Goal: Information Seeking & Learning: Learn about a topic

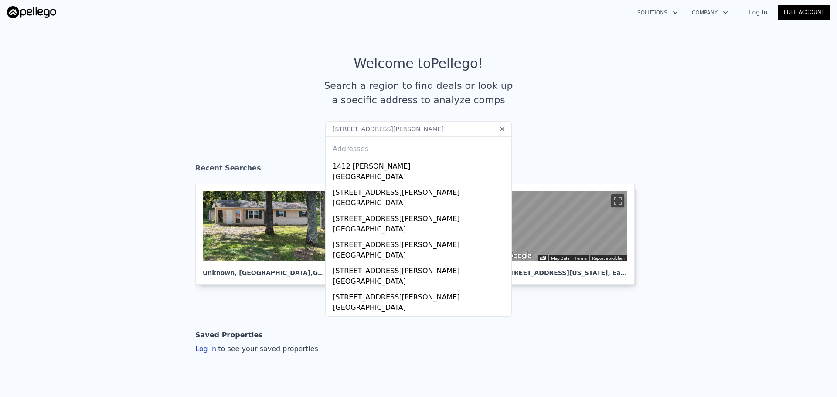
click at [399, 129] on input "[STREET_ADDRESS][PERSON_NAME]" at bounding box center [418, 129] width 187 height 16
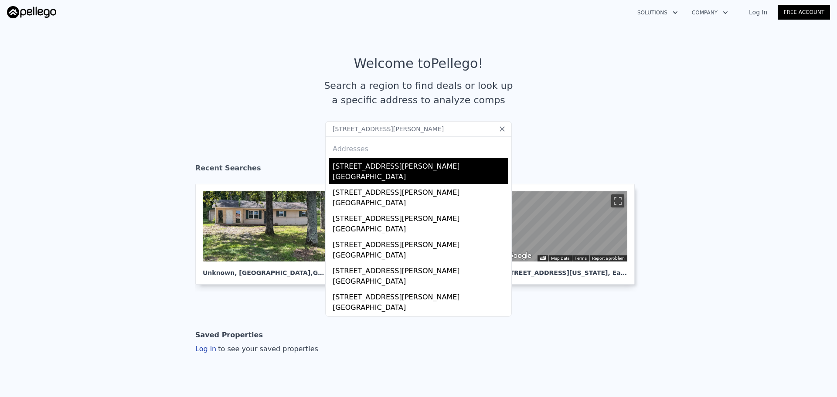
type input "[STREET_ADDRESS][PERSON_NAME]"
click at [429, 171] on div "[STREET_ADDRESS][PERSON_NAME]" at bounding box center [420, 171] width 175 height 26
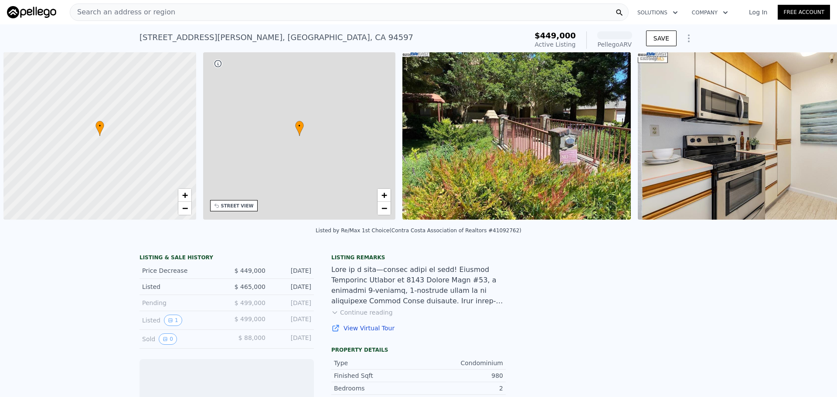
scroll to position [0, 3]
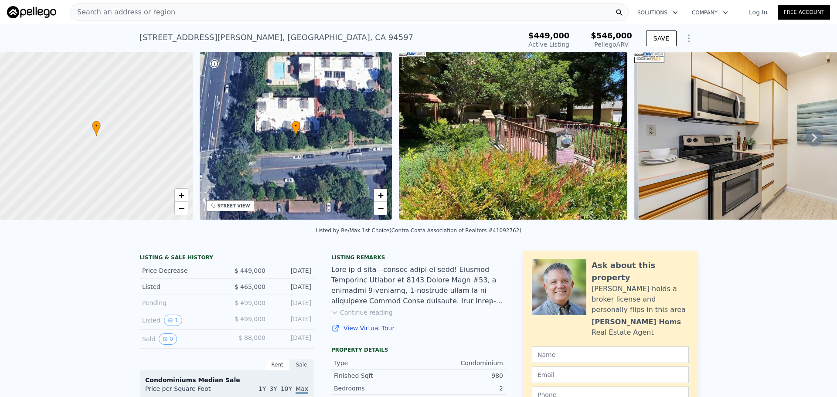
click at [254, 10] on div "Search an address or region" at bounding box center [349, 11] width 559 height 17
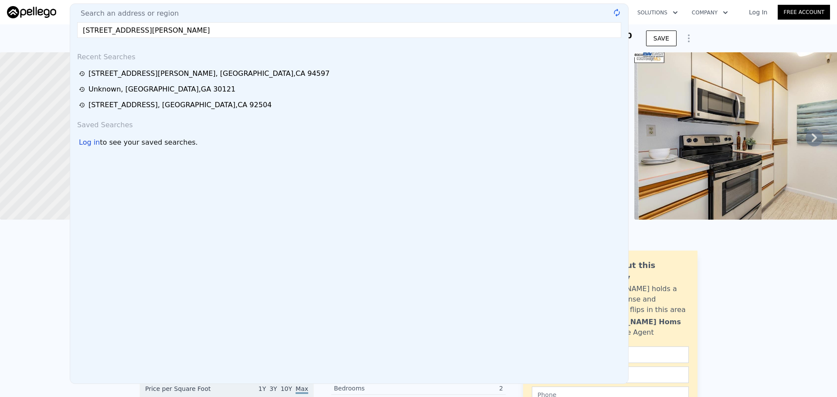
type input "[STREET_ADDRESS][PERSON_NAME]"
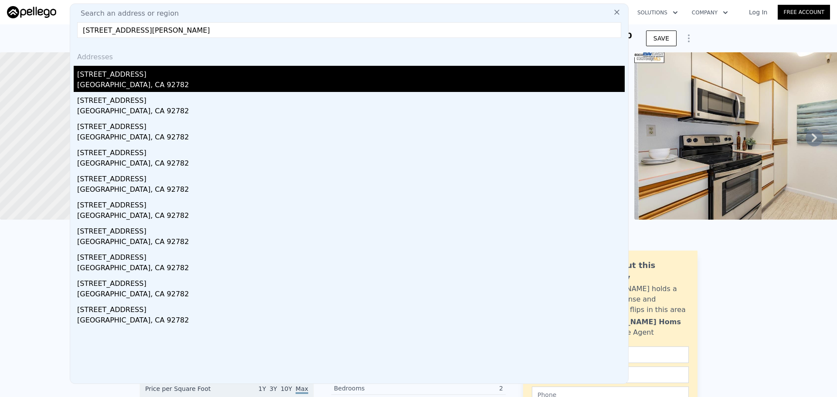
click at [160, 75] on div "[STREET_ADDRESS]" at bounding box center [351, 73] width 548 height 14
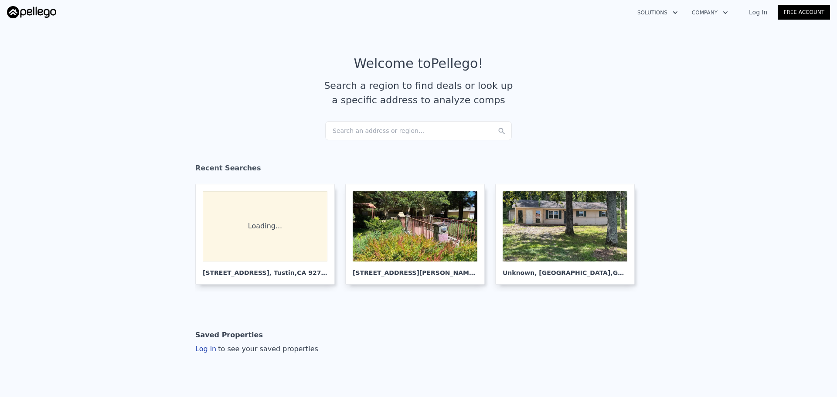
click at [378, 125] on div "Search an address or region..." at bounding box center [418, 130] width 187 height 19
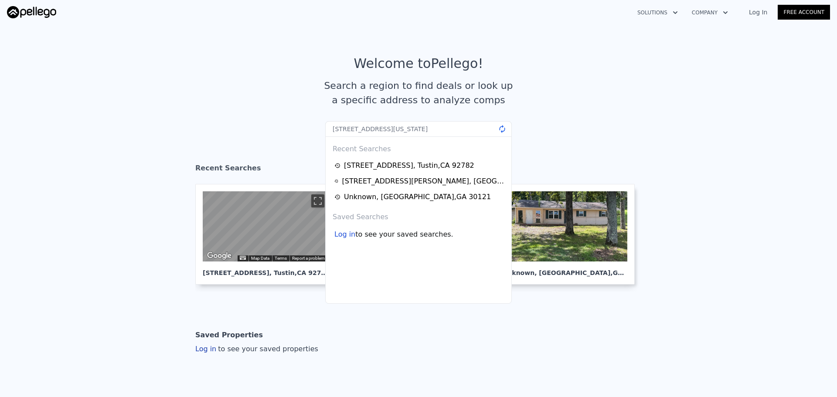
type input "1048 S idaho St APT 16, La Habra, CA 90631"
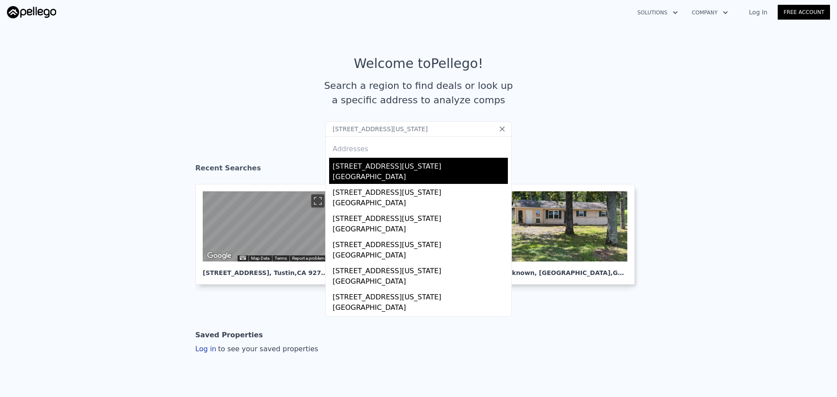
click at [352, 170] on div "1048 S Idaho St Apt 16" at bounding box center [420, 165] width 175 height 14
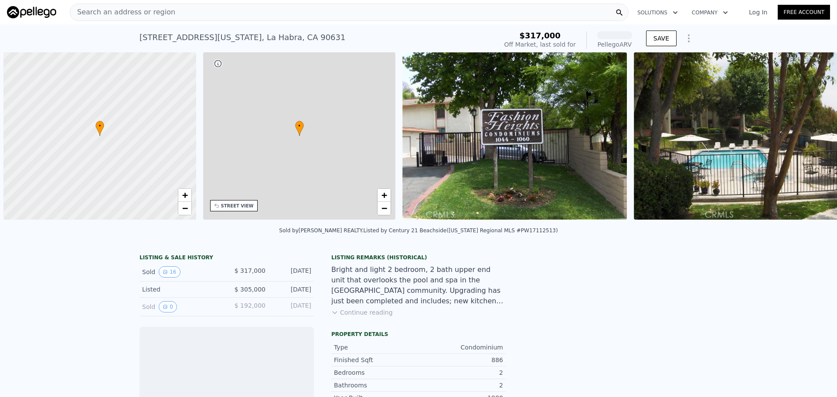
scroll to position [0, 3]
